Goal: Navigation & Orientation: Find specific page/section

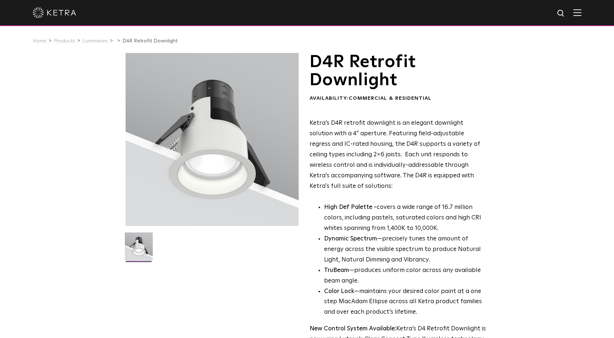
scroll to position [1, 0]
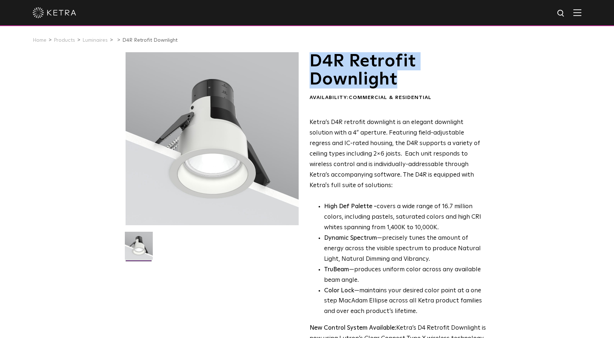
drag, startPoint x: 400, startPoint y: 83, endPoint x: 312, endPoint y: 50, distance: 94.4
click at [312, 52] on h1 "D4R Retrofit Downlight" at bounding box center [397, 70] width 177 height 37
click at [308, 54] on div "D4R Retrofit Downlight Availability: Commercial & Residential Ketra’s D4R retro…" at bounding box center [306, 331] width 363 height 558
drag, startPoint x: 310, startPoint y: 59, endPoint x: 399, endPoint y: 77, distance: 90.2
click at [399, 77] on h1 "D4R Retrofit Downlight" at bounding box center [397, 70] width 177 height 37
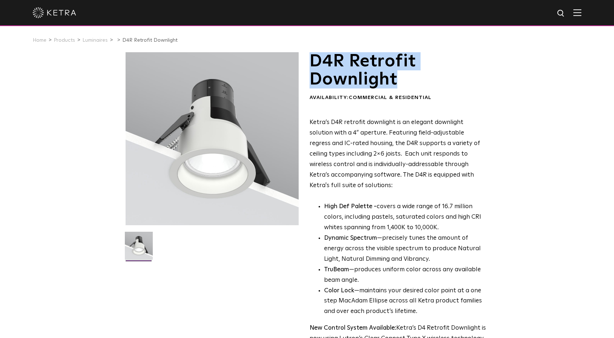
click at [382, 84] on h1 "D4R Retrofit Downlight" at bounding box center [397, 70] width 177 height 37
drag, startPoint x: 399, startPoint y: 84, endPoint x: 313, endPoint y: 61, distance: 89.7
click at [313, 61] on h1 "D4R Retrofit Downlight" at bounding box center [397, 70] width 177 height 37
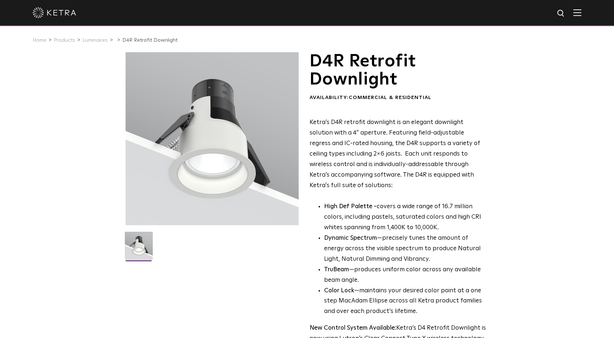
click at [408, 176] on p "Ketra’s D4R retrofit downlight is an elegant downlight solution with a 4” apert…" at bounding box center [397, 154] width 177 height 73
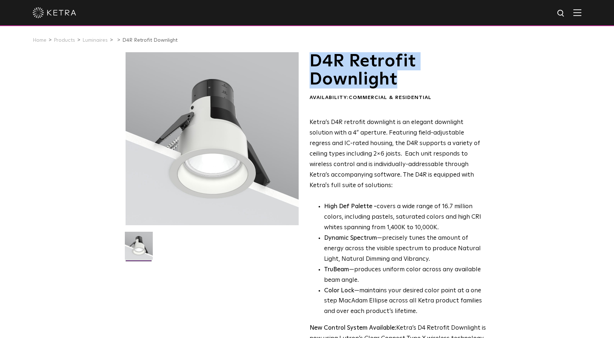
drag, startPoint x: 313, startPoint y: 60, endPoint x: 400, endPoint y: 74, distance: 88.2
click at [400, 74] on h1 "D4R Retrofit Downlight" at bounding box center [397, 70] width 177 height 37
drag, startPoint x: 396, startPoint y: 81, endPoint x: 312, endPoint y: 54, distance: 88.0
click at [312, 54] on h1 "D4R Retrofit Downlight" at bounding box center [397, 70] width 177 height 37
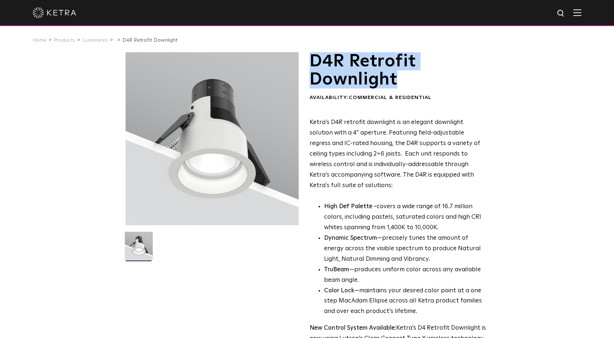
click at [312, 54] on h1 "D4R Retrofit Downlight" at bounding box center [397, 70] width 177 height 37
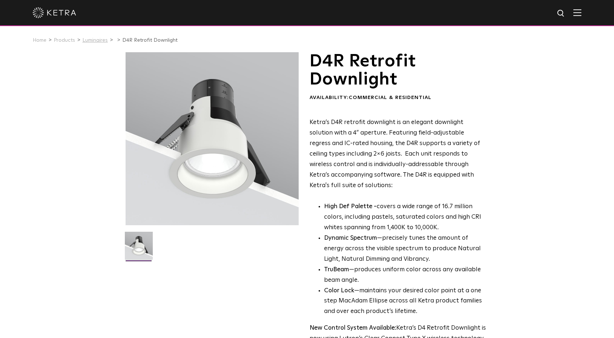
click at [91, 41] on link "Luminaires" at bounding box center [94, 40] width 25 height 5
